Goal: Information Seeking & Learning: Learn about a topic

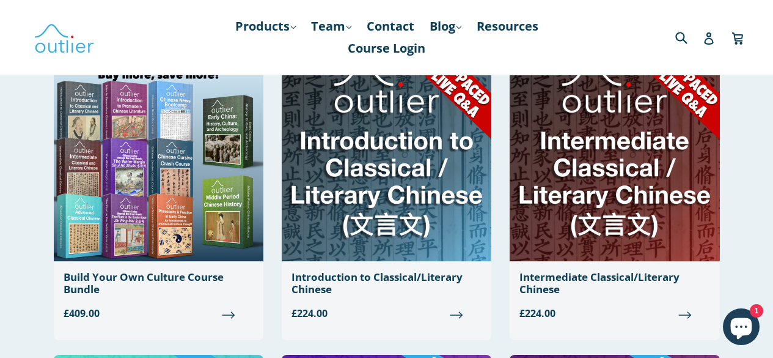
scroll to position [122, 0]
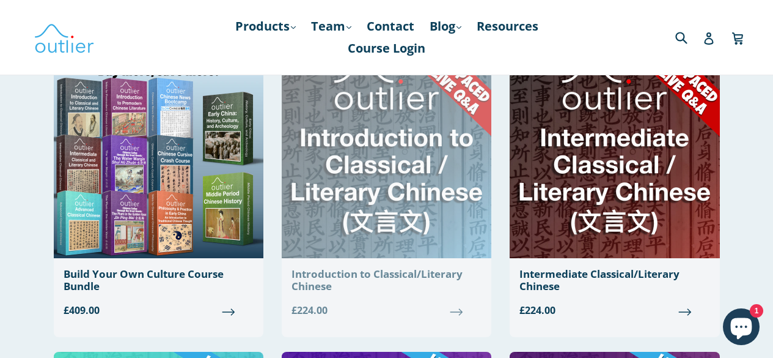
click at [401, 160] on img at bounding box center [387, 152] width 210 height 211
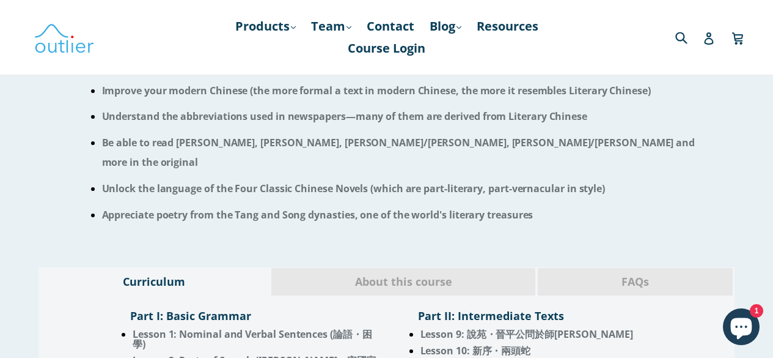
scroll to position [877, 0]
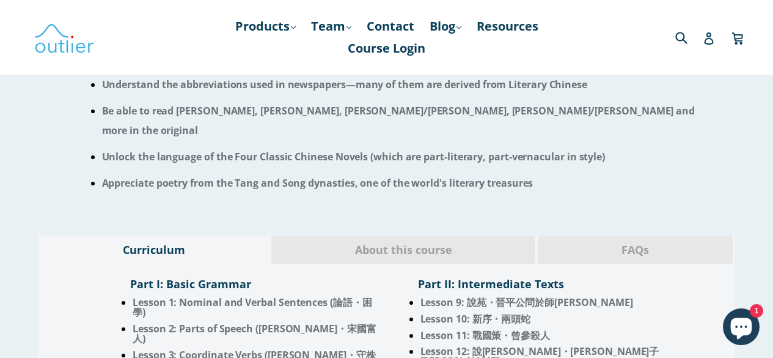
click at [397, 242] on span "About this course" at bounding box center [404, 250] width 246 height 16
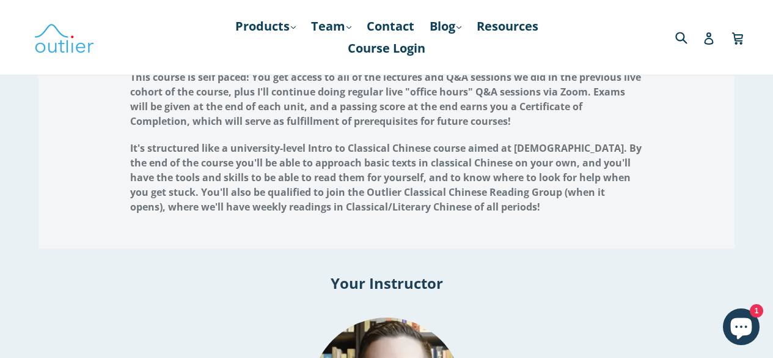
scroll to position [999, 0]
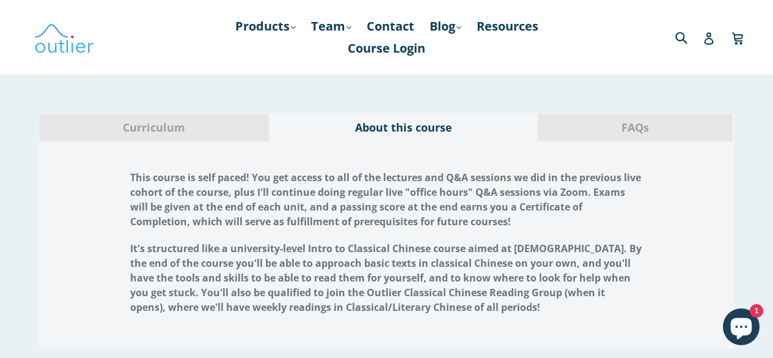
click at [627, 120] on span "FAQs" at bounding box center [635, 128] width 177 height 16
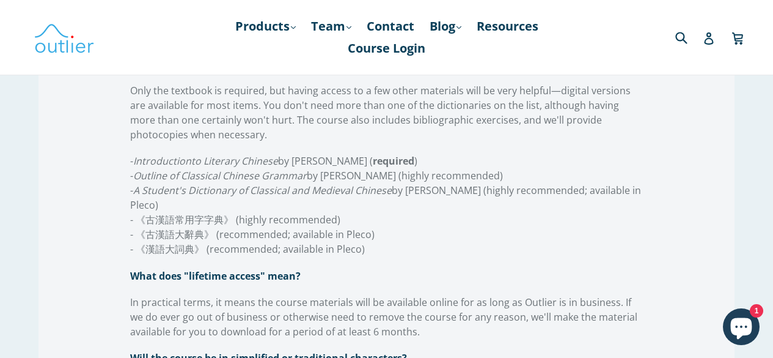
scroll to position [1488, 0]
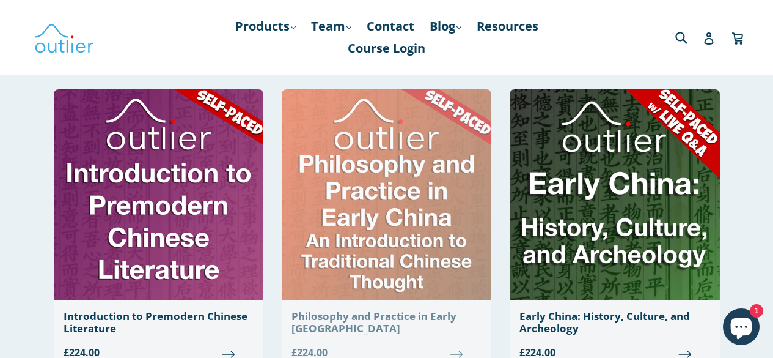
scroll to position [673, 0]
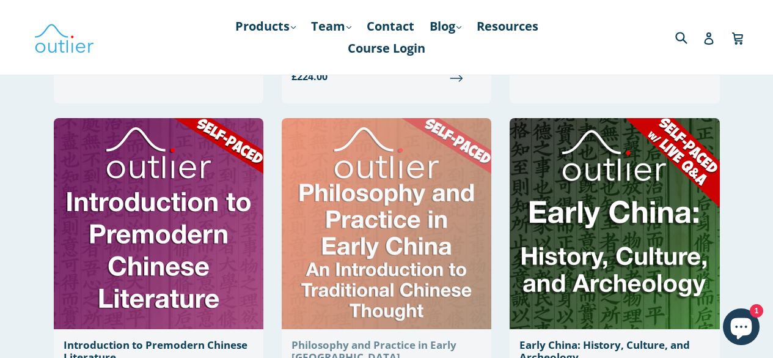
click at [427, 179] on img at bounding box center [387, 223] width 210 height 211
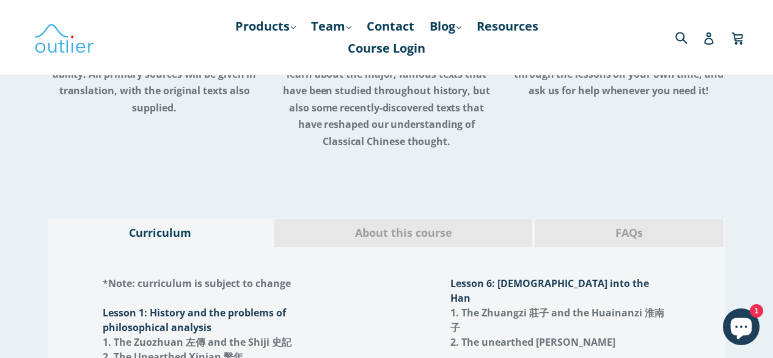
scroll to position [1345, 0]
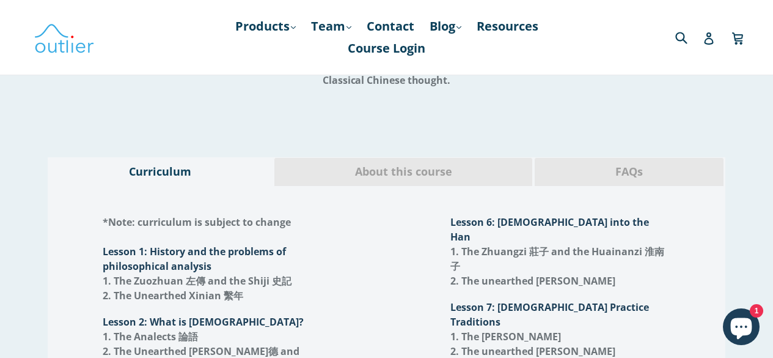
click at [378, 157] on div "About this course" at bounding box center [404, 171] width 260 height 29
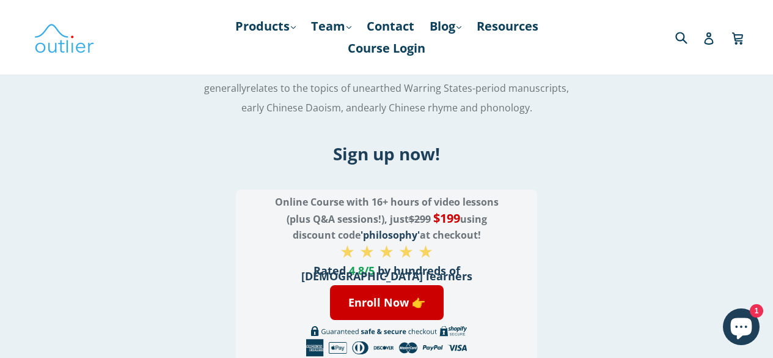
scroll to position [2054, 0]
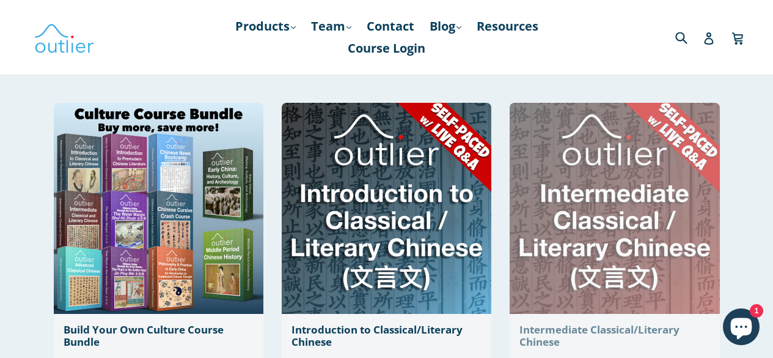
scroll to position [61, 0]
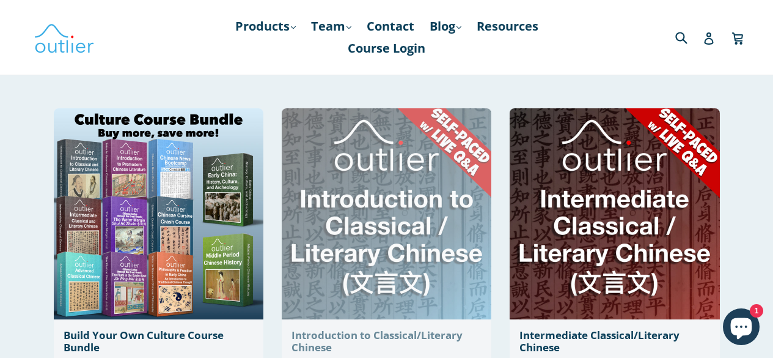
click at [437, 205] on img at bounding box center [387, 213] width 210 height 211
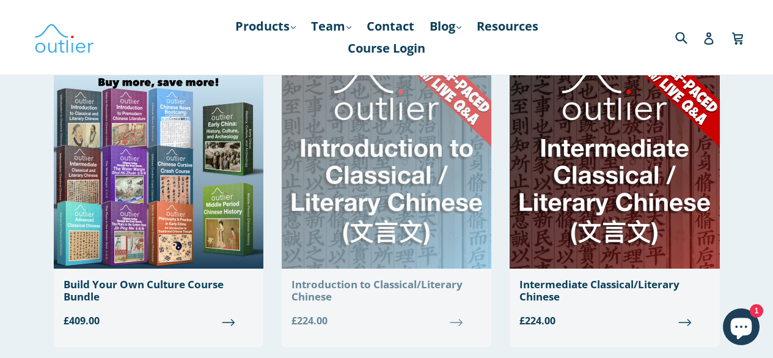
scroll to position [122, 0]
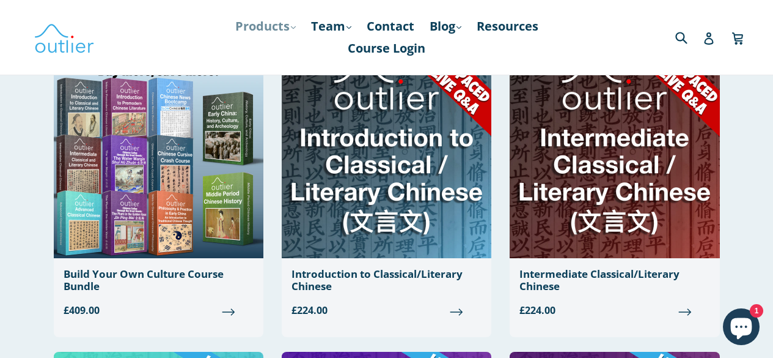
click at [277, 26] on link "Products .cls-1{fill:#231f20} expand" at bounding box center [265, 26] width 73 height 22
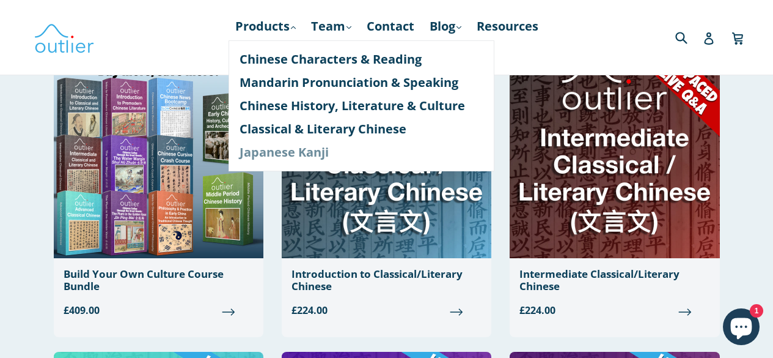
click at [316, 150] on link "Japanese Kanji" at bounding box center [362, 152] width 244 height 23
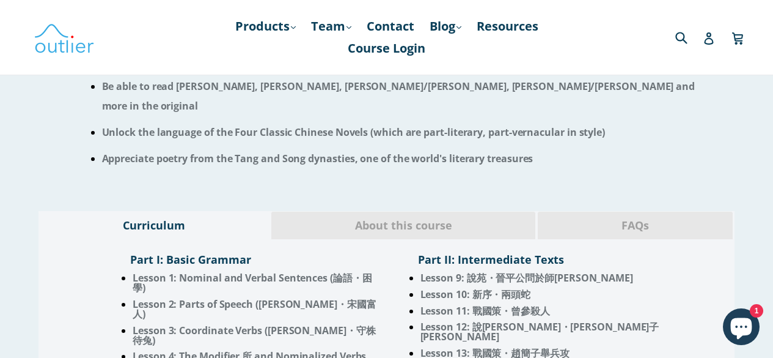
scroll to position [978, 0]
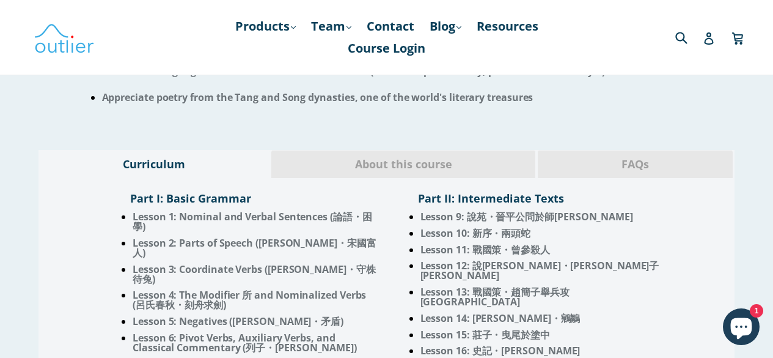
click at [400, 157] on span "About this course" at bounding box center [404, 165] width 246 height 16
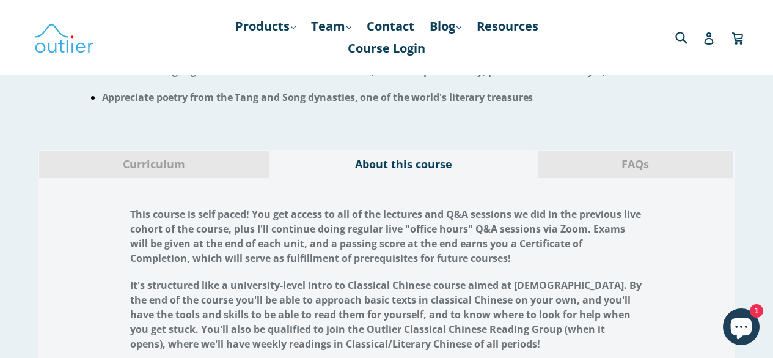
click at [613, 157] on span "FAQs" at bounding box center [635, 165] width 177 height 16
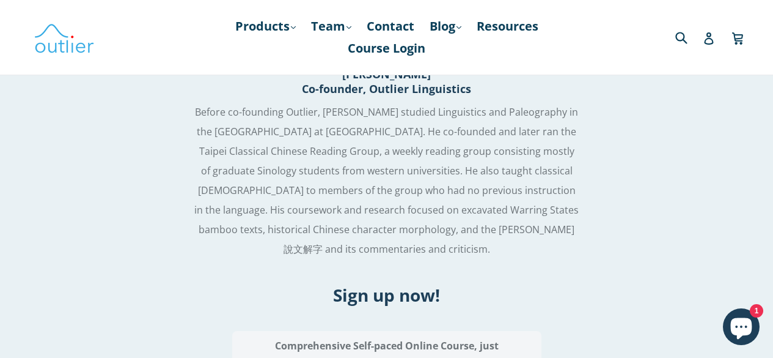
scroll to position [2629, 0]
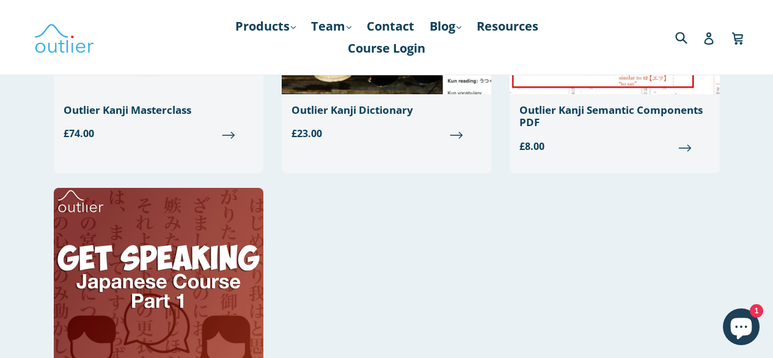
scroll to position [306, 0]
